Goal: Find specific page/section: Find specific page/section

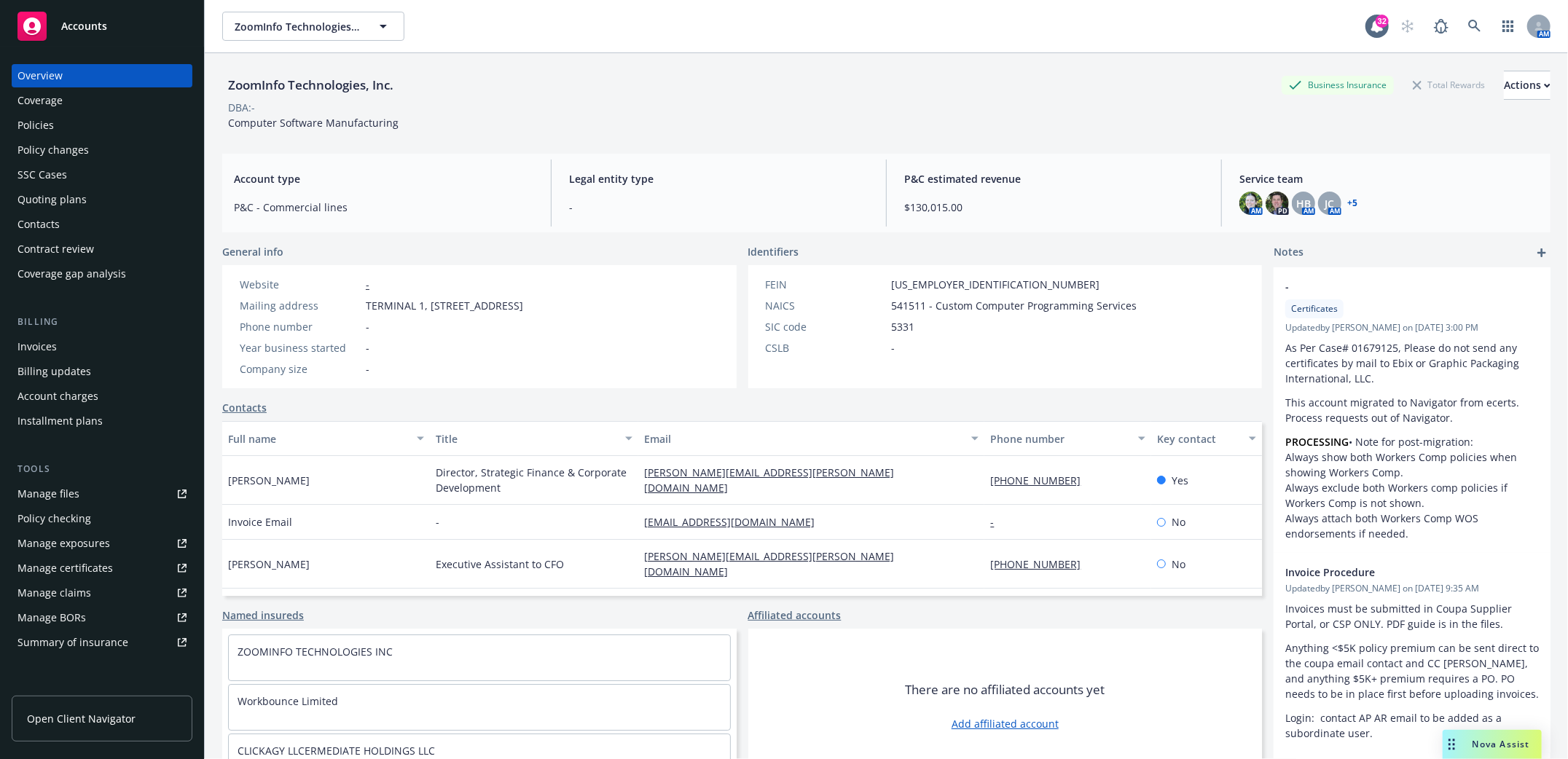
click at [32, 118] on div "Policies" at bounding box center [35, 125] width 36 height 23
